Goal: Information Seeking & Learning: Compare options

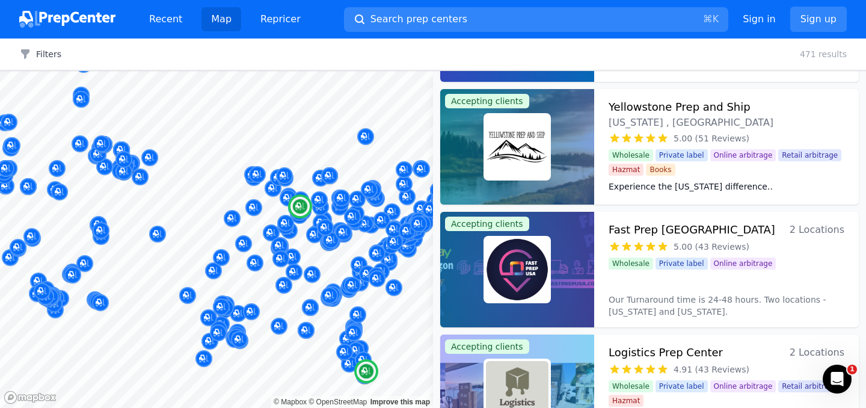
scroll to position [847, 0]
